Goal: Find specific fact: Find specific fact

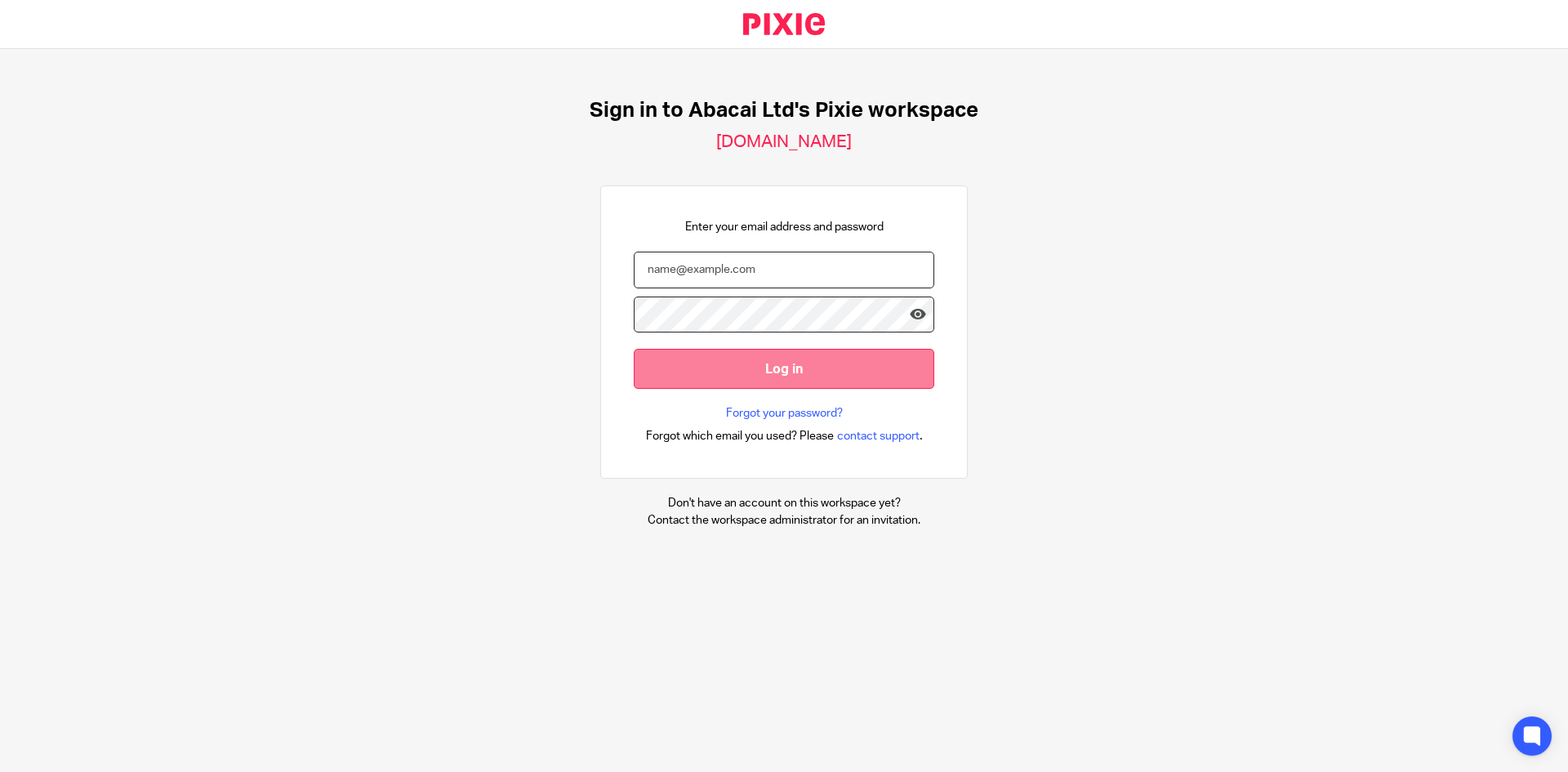
type input "[EMAIL_ADDRESS][DOMAIN_NAME]"
click at [791, 379] on input "Log in" at bounding box center [784, 368] width 301 height 40
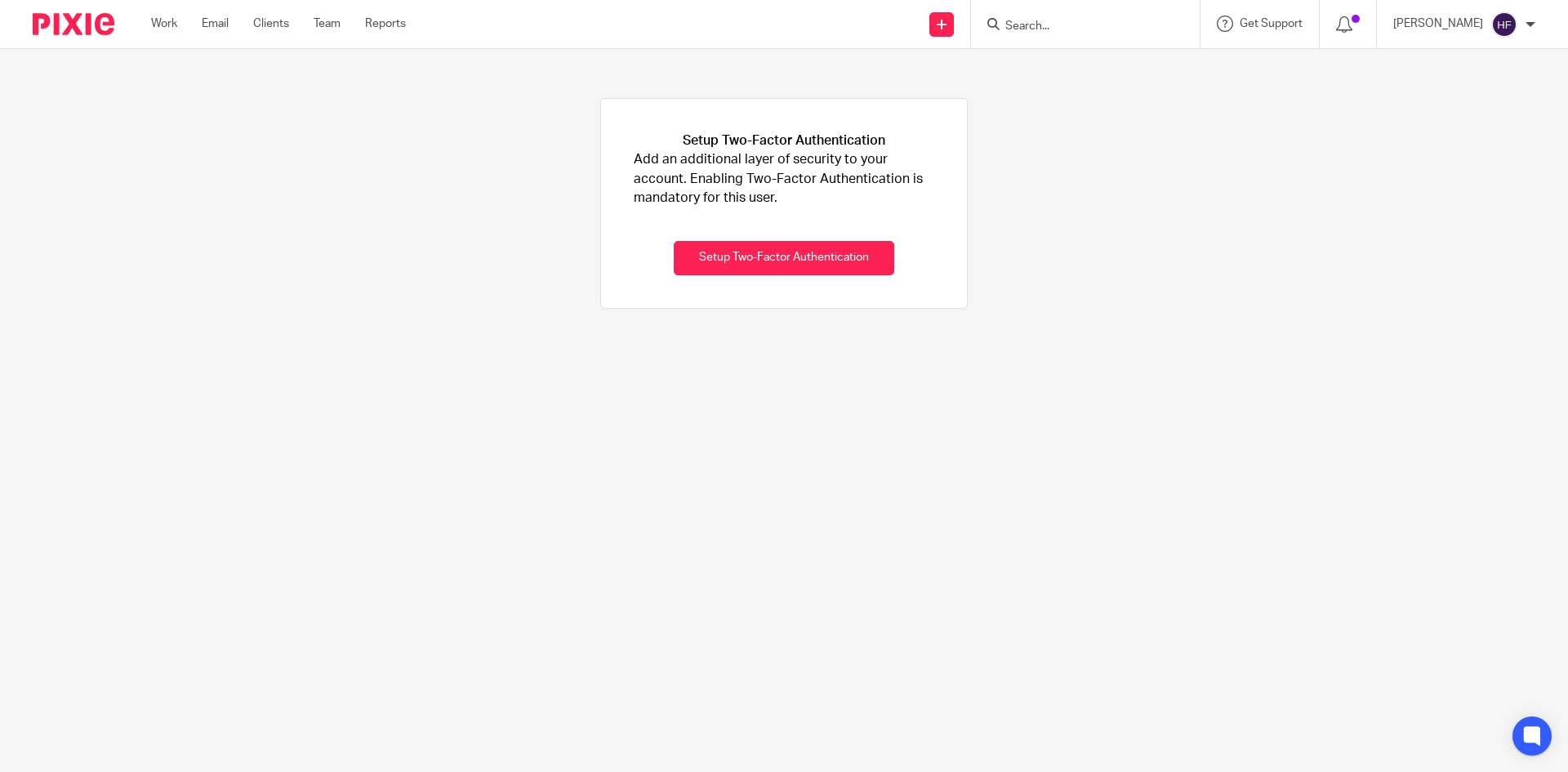
click at [1046, 21] on input "Search" at bounding box center [1077, 28] width 147 height 15
type input "perfec"
click at [1118, 55] on link at bounding box center [1101, 63] width 203 height 24
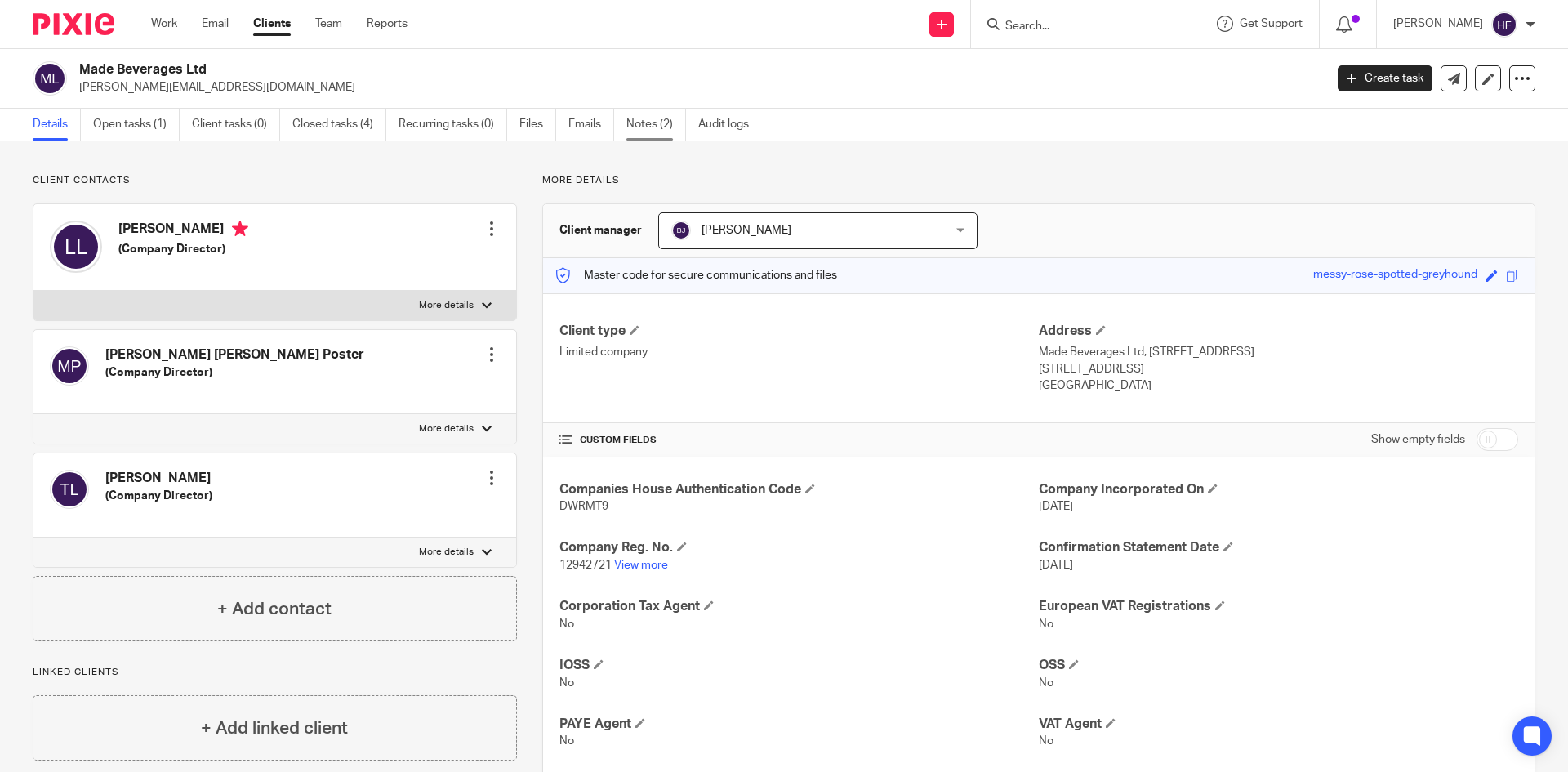
click at [656, 129] on link "Notes (2)" at bounding box center [656, 124] width 60 height 32
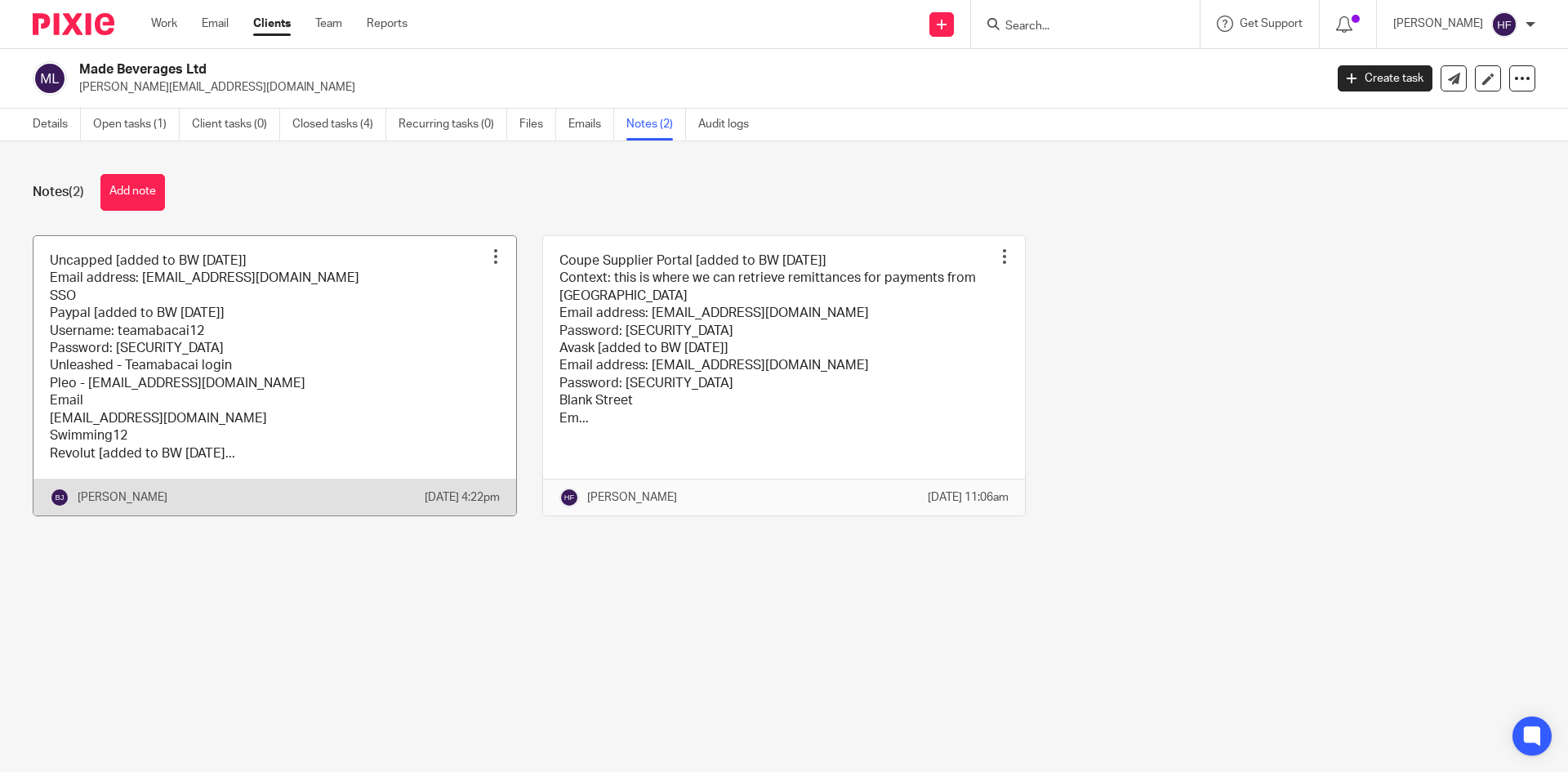
click at [242, 399] on link at bounding box center [274, 375] width 483 height 279
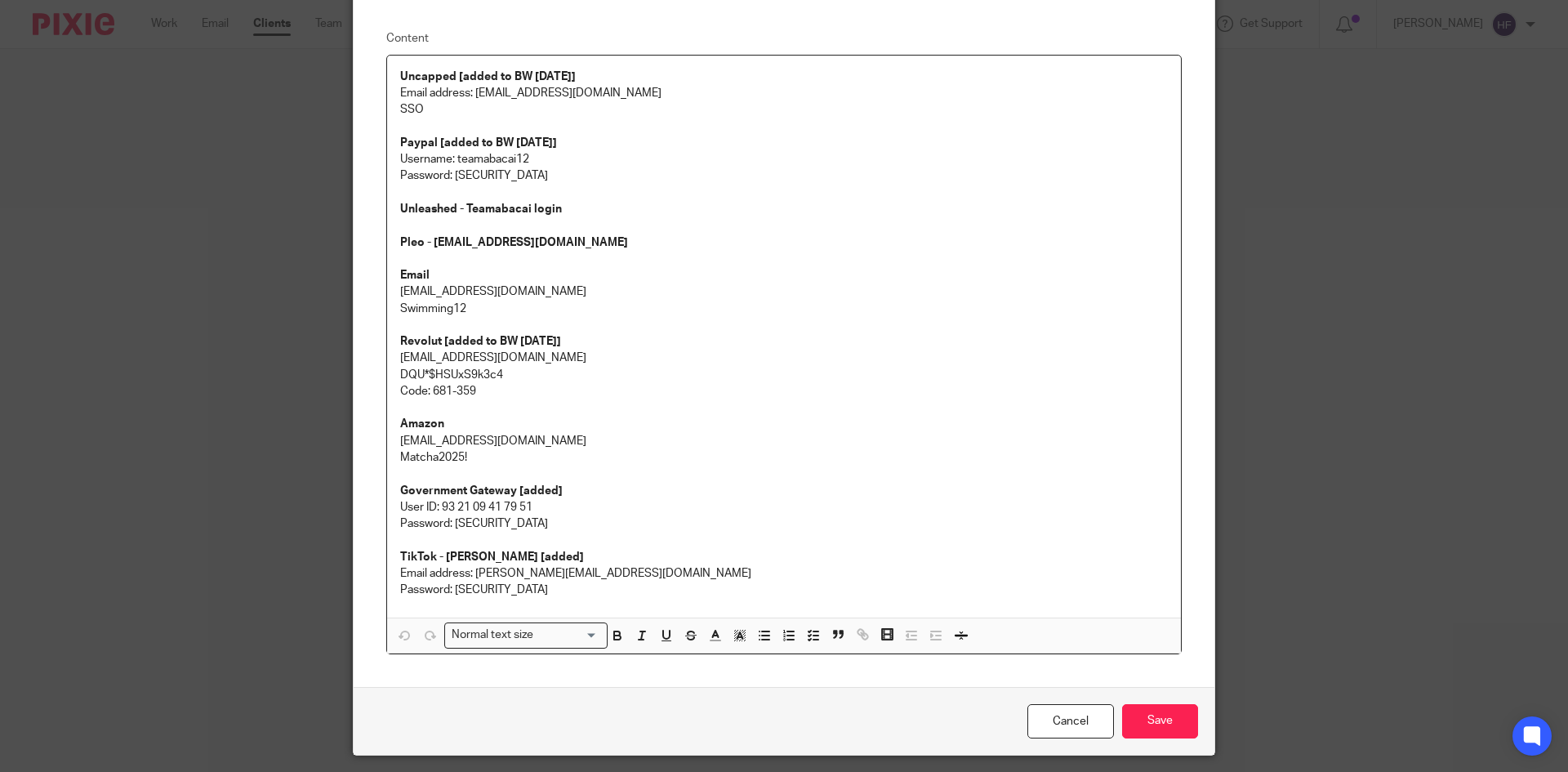
scroll to position [169, 0]
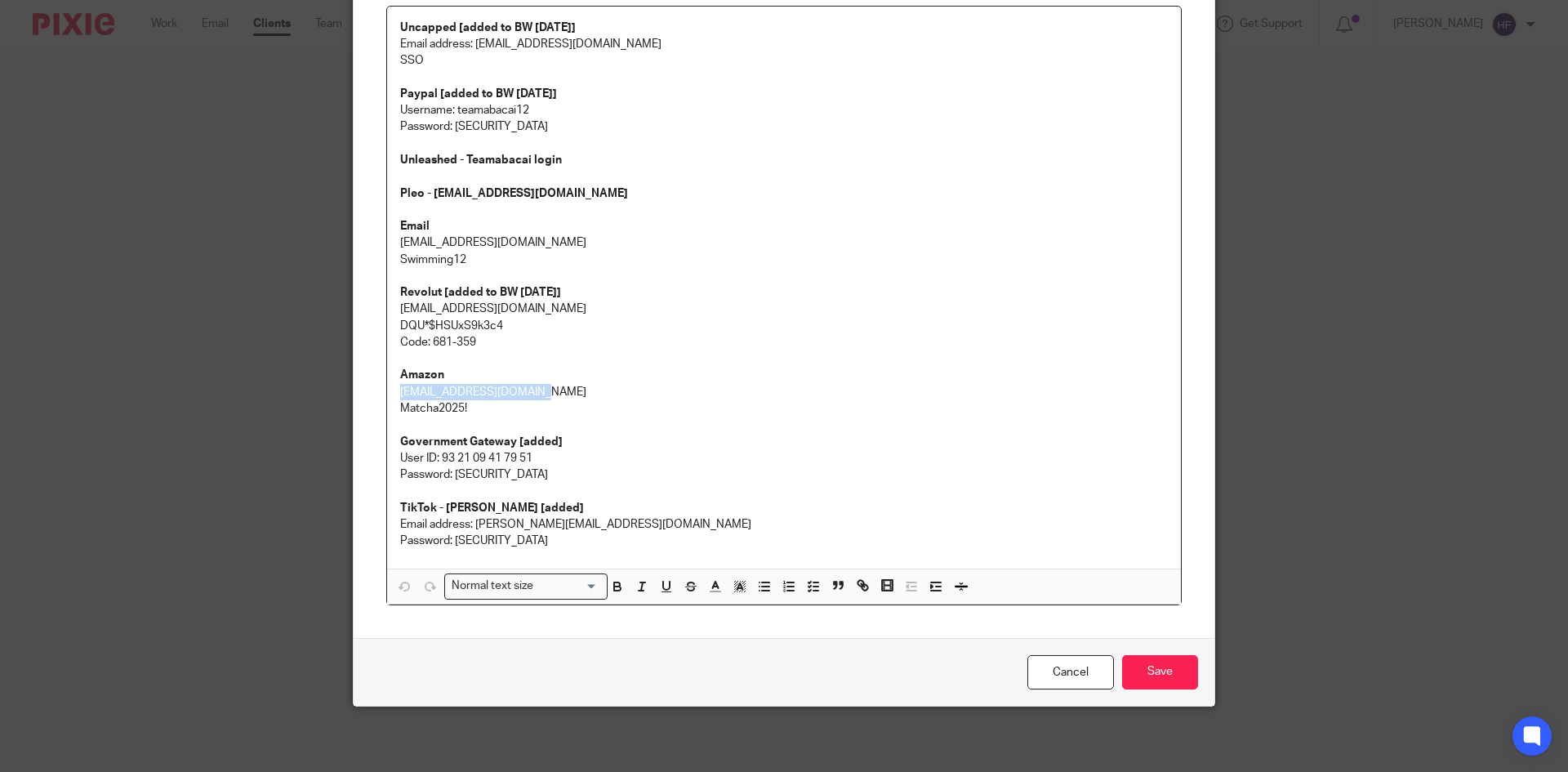
drag, startPoint x: 521, startPoint y: 389, endPoint x: 382, endPoint y: 394, distance: 139.1
click at [387, 394] on div "Uncapped [added to BW [DATE]] Email address: [EMAIL_ADDRESS][DOMAIN_NAME] SSO P…" at bounding box center [784, 288] width 794 height 563
copy p "[EMAIL_ADDRESS][DOMAIN_NAME]"
drag, startPoint x: 462, startPoint y: 407, endPoint x: 389, endPoint y: 404, distance: 73.1
click at [389, 404] on div "Uncapped [added to BW 8/8/2025] Email address: Accounting@abacai.co.uk SSO Payp…" at bounding box center [784, 288] width 794 height 563
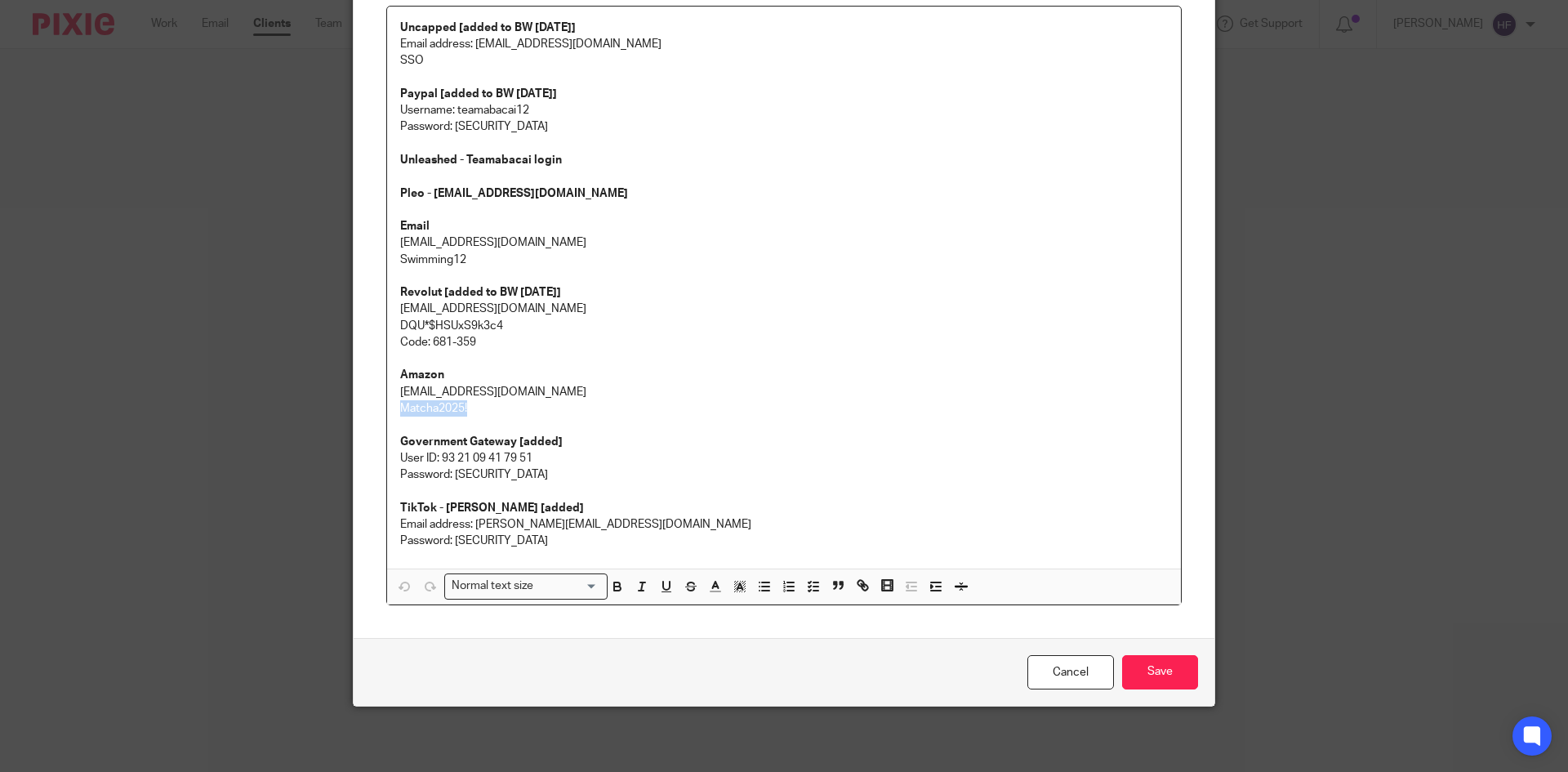
copy p "Matcha2025!"
